Goal: Use online tool/utility: Utilize a website feature to perform a specific function

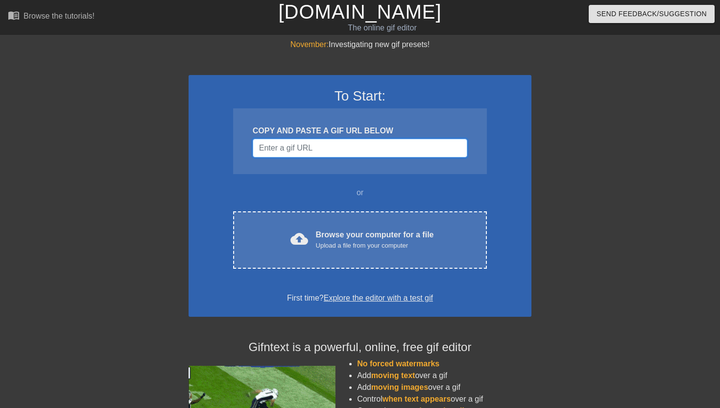
click at [307, 148] on input "Username" at bounding box center [360, 148] width 215 height 19
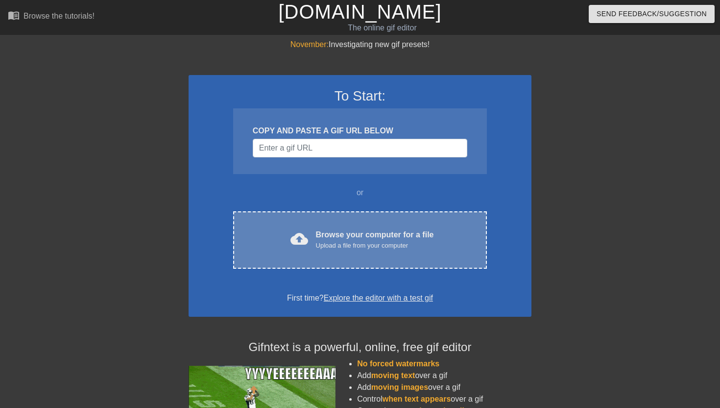
click at [362, 226] on div "cloud_upload Browse your computer for a file Upload a file from your computer C…" at bounding box center [360, 239] width 254 height 57
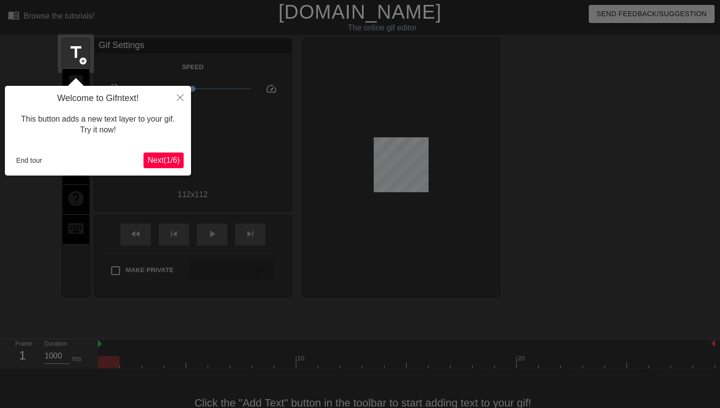
scroll to position [24, 0]
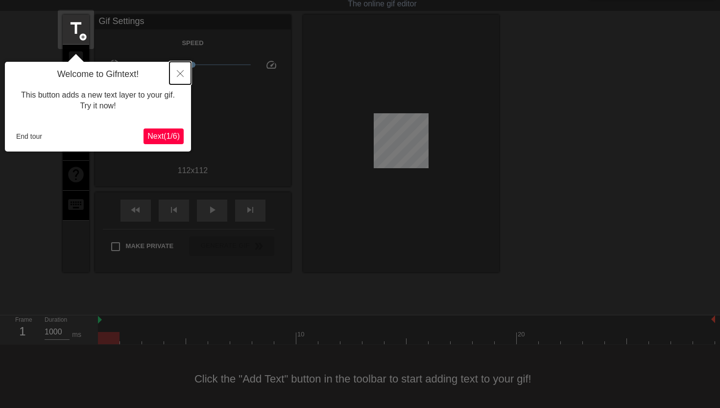
click at [175, 69] on button "Close" at bounding box center [181, 73] width 22 height 23
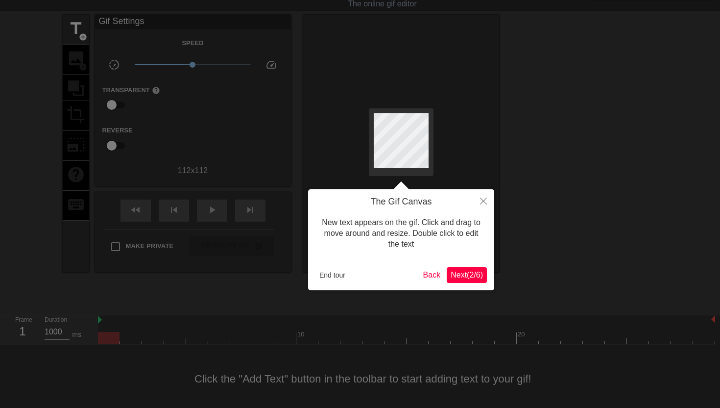
scroll to position [0, 0]
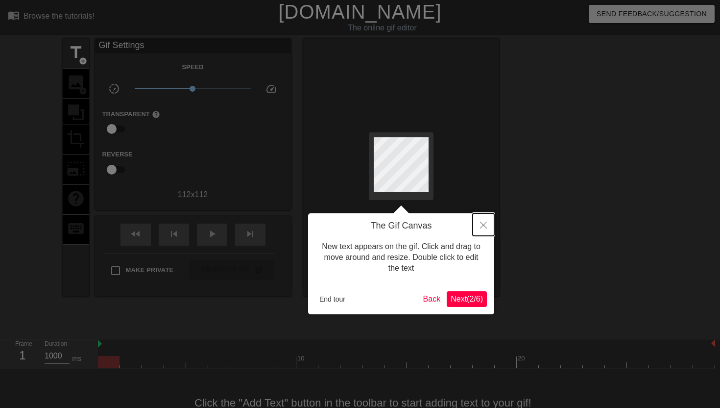
click at [479, 228] on button "Close" at bounding box center [484, 224] width 22 height 23
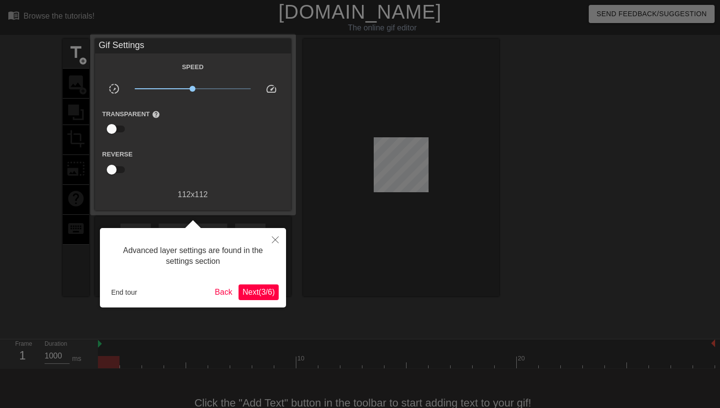
scroll to position [24, 0]
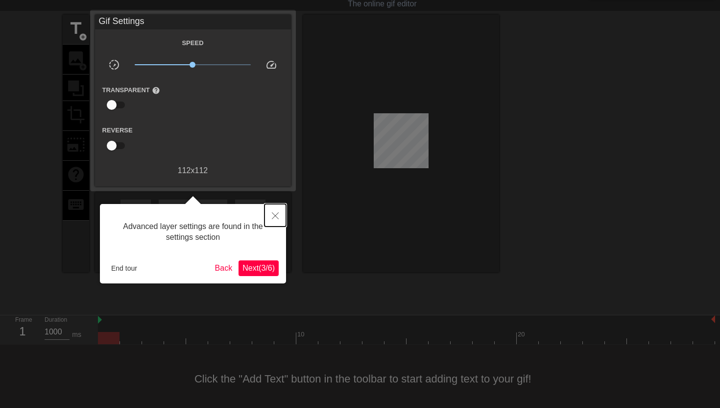
click at [272, 213] on icon "Close" at bounding box center [275, 215] width 7 height 7
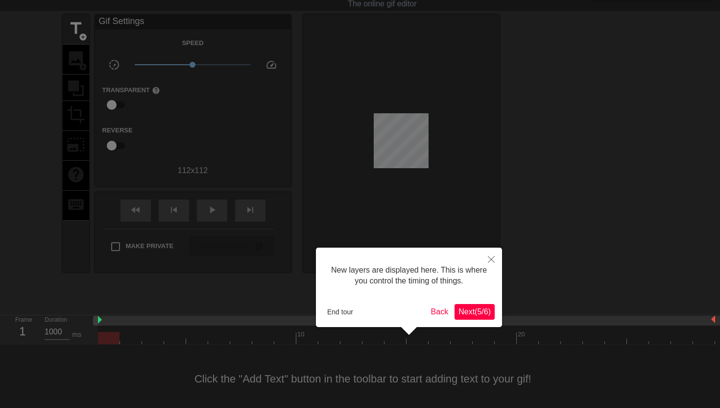
scroll to position [8, 0]
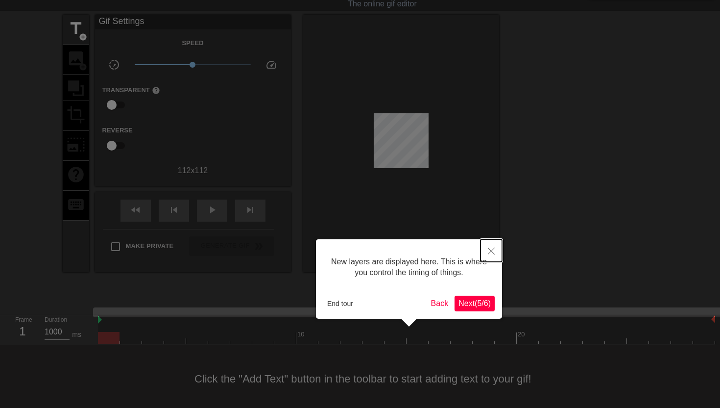
click at [488, 250] on icon "Close" at bounding box center [491, 250] width 7 height 7
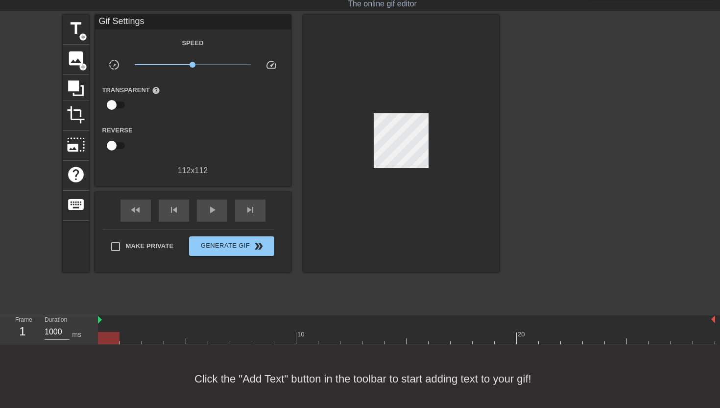
drag, startPoint x: 99, startPoint y: 320, endPoint x: 97, endPoint y: 314, distance: 7.0
click at [97, 314] on div "menu_book Browse the tutorials! [DOMAIN_NAME] The online gif editor Send Feedba…" at bounding box center [360, 194] width 720 height 437
drag, startPoint x: 713, startPoint y: 319, endPoint x: 720, endPoint y: 322, distance: 6.8
click at [720, 322] on div "10 20" at bounding box center [409, 329] width 622 height 29
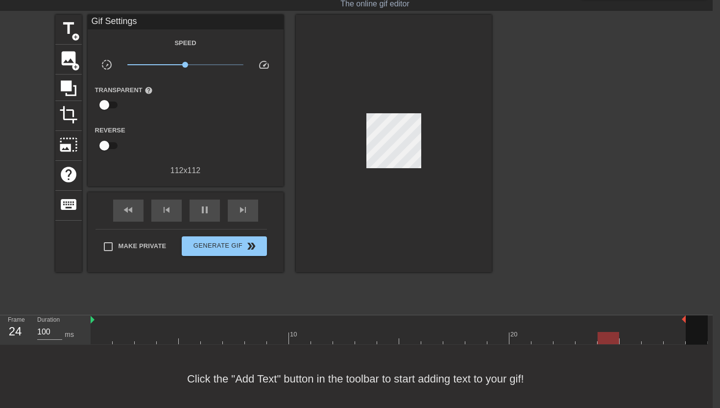
drag, startPoint x: 707, startPoint y: 318, endPoint x: 685, endPoint y: 321, distance: 22.3
click at [199, 210] on span "pause" at bounding box center [205, 210] width 12 height 12
click at [637, 335] on div at bounding box center [399, 338] width 617 height 12
drag, startPoint x: 637, startPoint y: 335, endPoint x: 664, endPoint y: 335, distance: 27.4
click at [664, 335] on div at bounding box center [675, 338] width 22 height 12
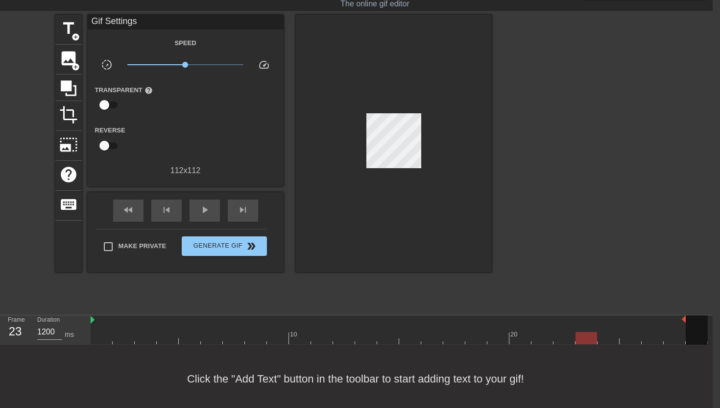
type input "100"
drag, startPoint x: 664, startPoint y: 335, endPoint x: 470, endPoint y: 354, distance: 194.9
click at [470, 354] on div "menu_book Browse the tutorials! [DOMAIN_NAME] The online gif editor Send Feedba…" at bounding box center [353, 194] width 720 height 437
click at [241, 249] on span "Generate Gif double_arrow" at bounding box center [224, 246] width 77 height 12
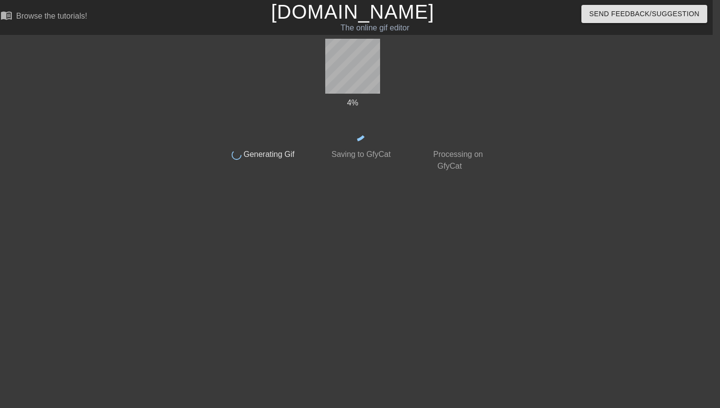
scroll to position [0, 7]
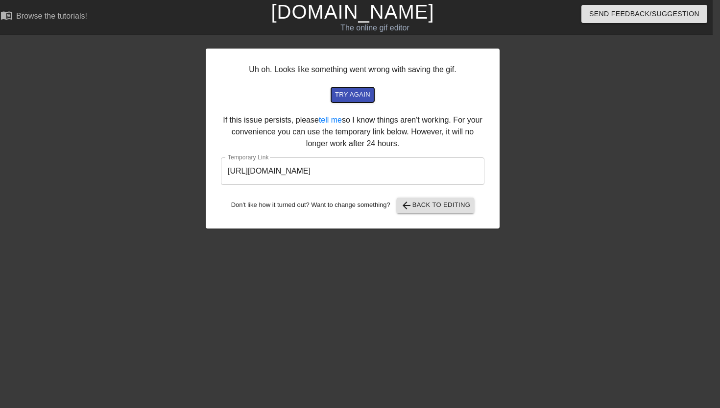
click at [355, 94] on span "try again" at bounding box center [352, 94] width 35 height 11
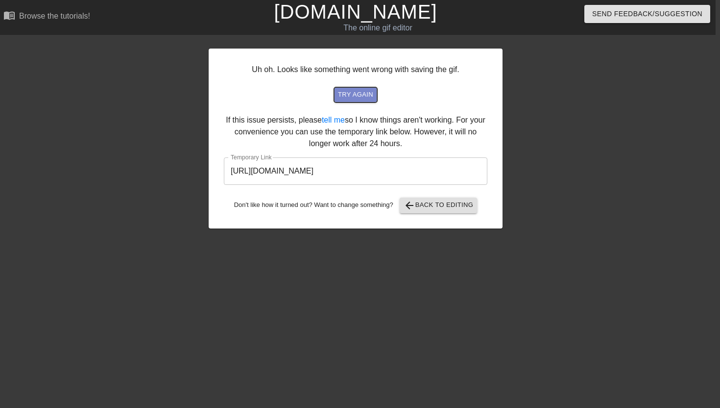
click at [366, 92] on span "try again" at bounding box center [355, 94] width 35 height 11
